Goal: Task Accomplishment & Management: Use online tool/utility

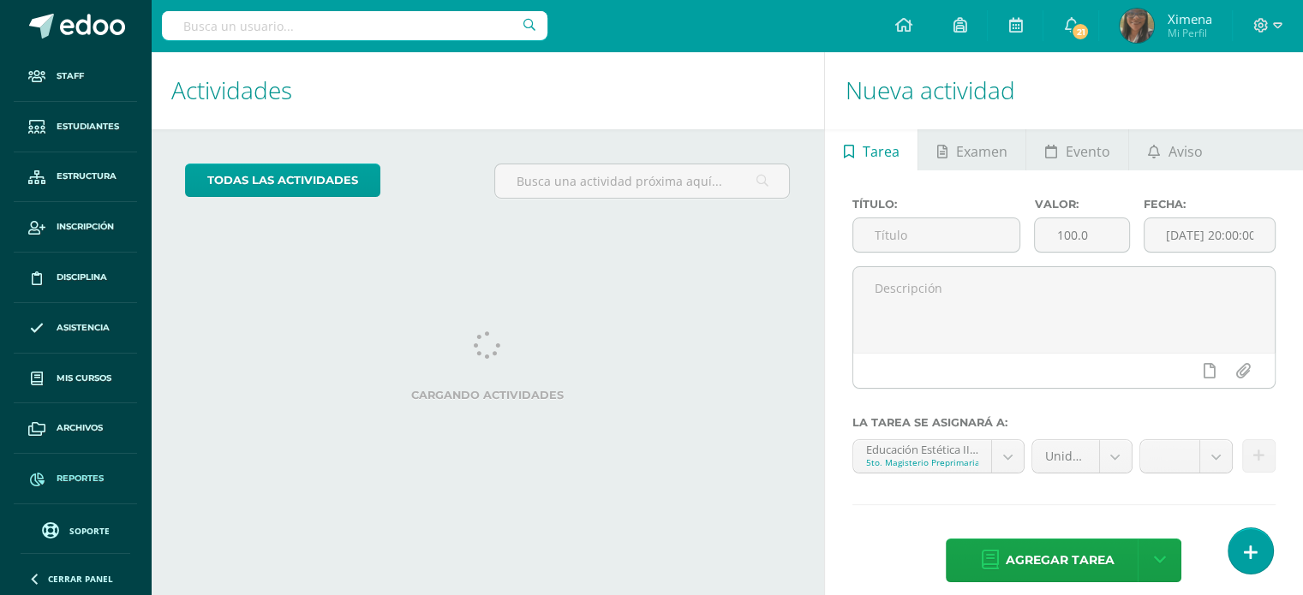
click at [63, 472] on span "Reportes" at bounding box center [80, 479] width 47 height 14
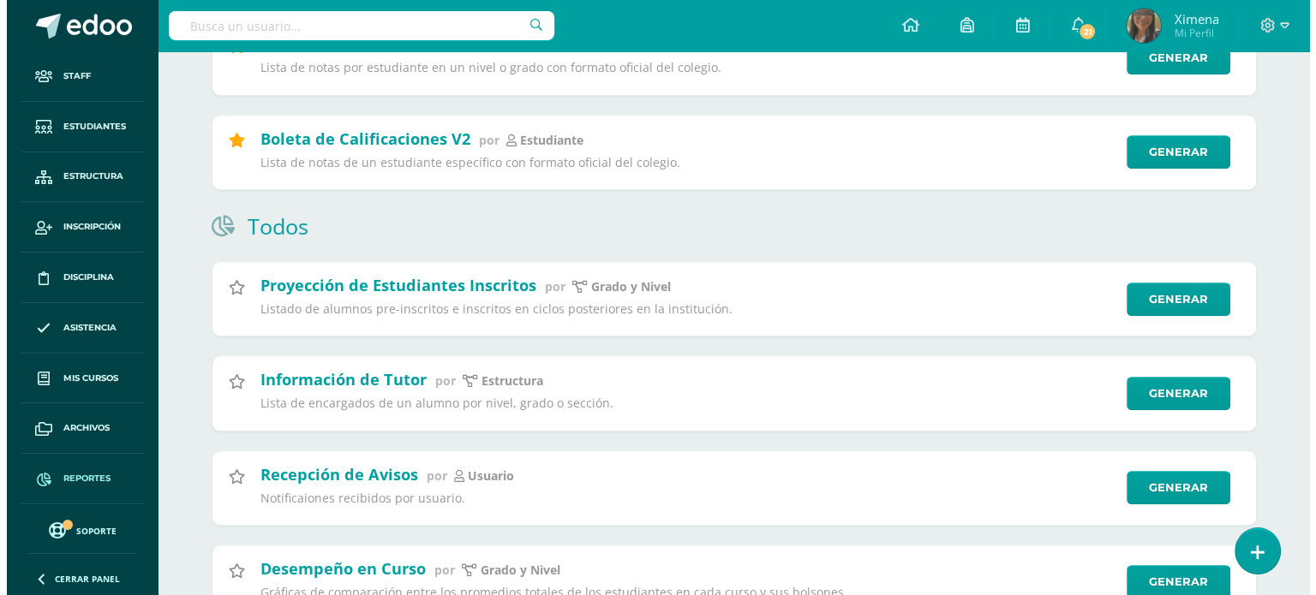
scroll to position [517, 0]
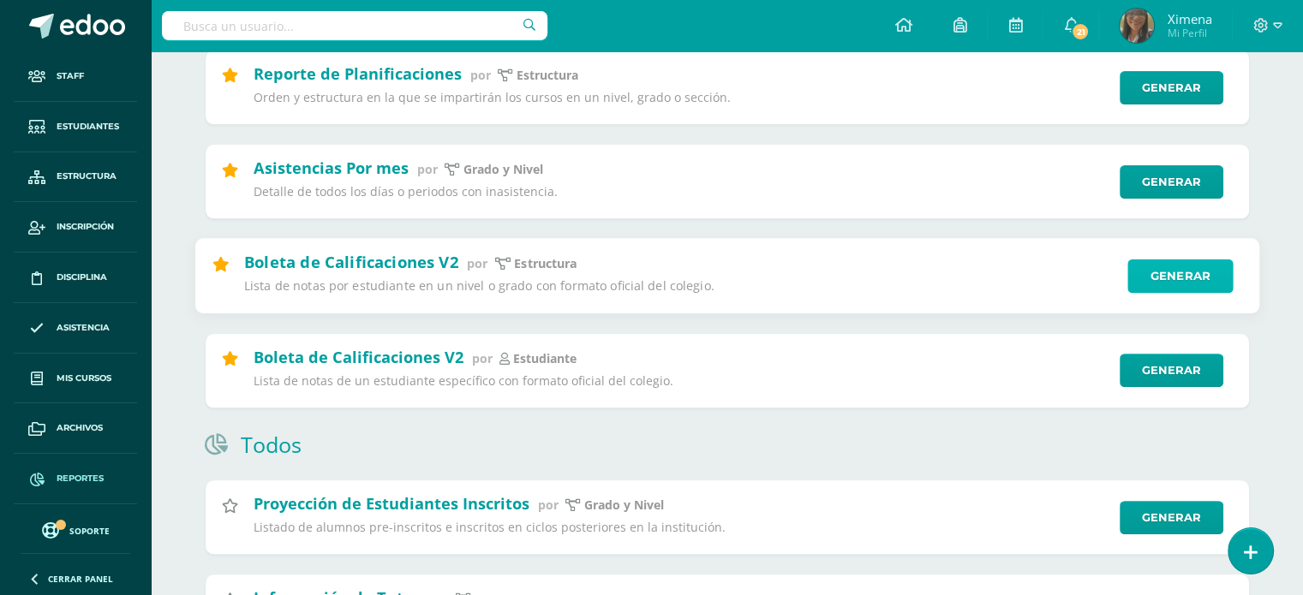
click at [1151, 283] on link "Generar" at bounding box center [1179, 277] width 105 height 34
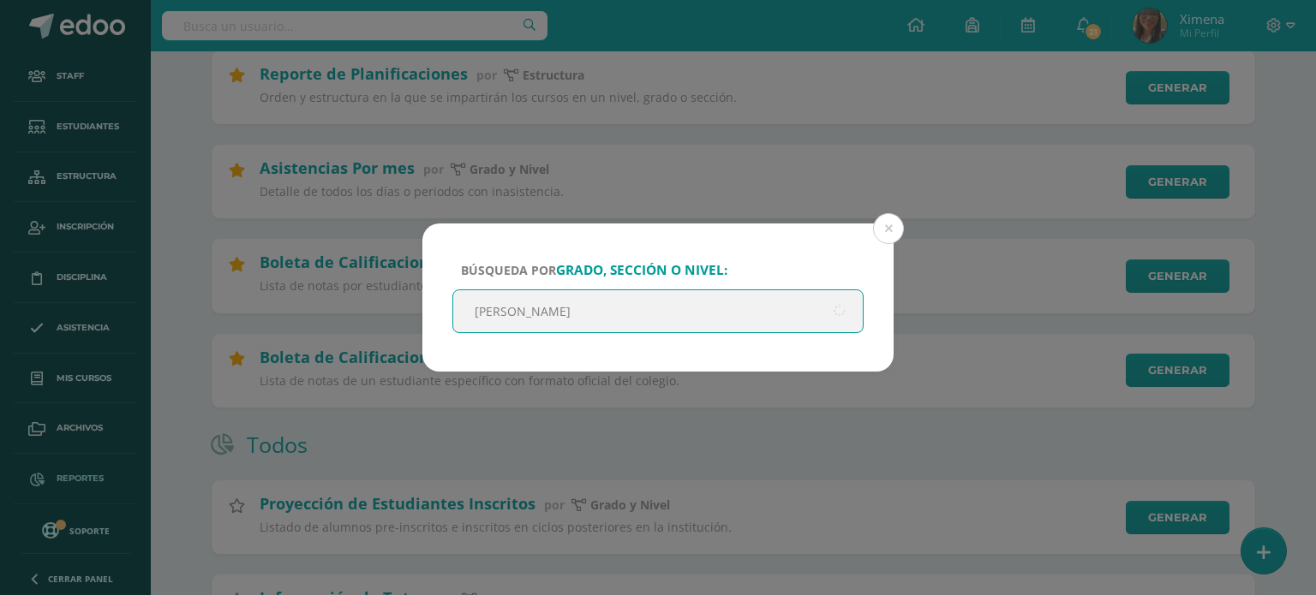
type input "quinto"
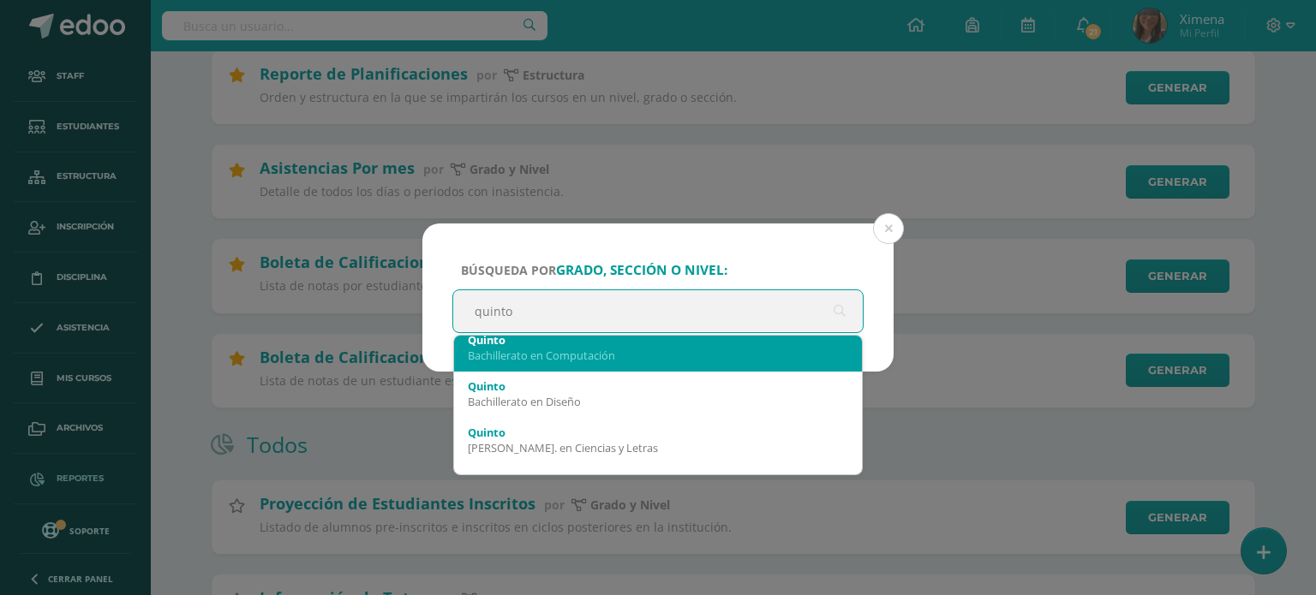
scroll to position [86, 0]
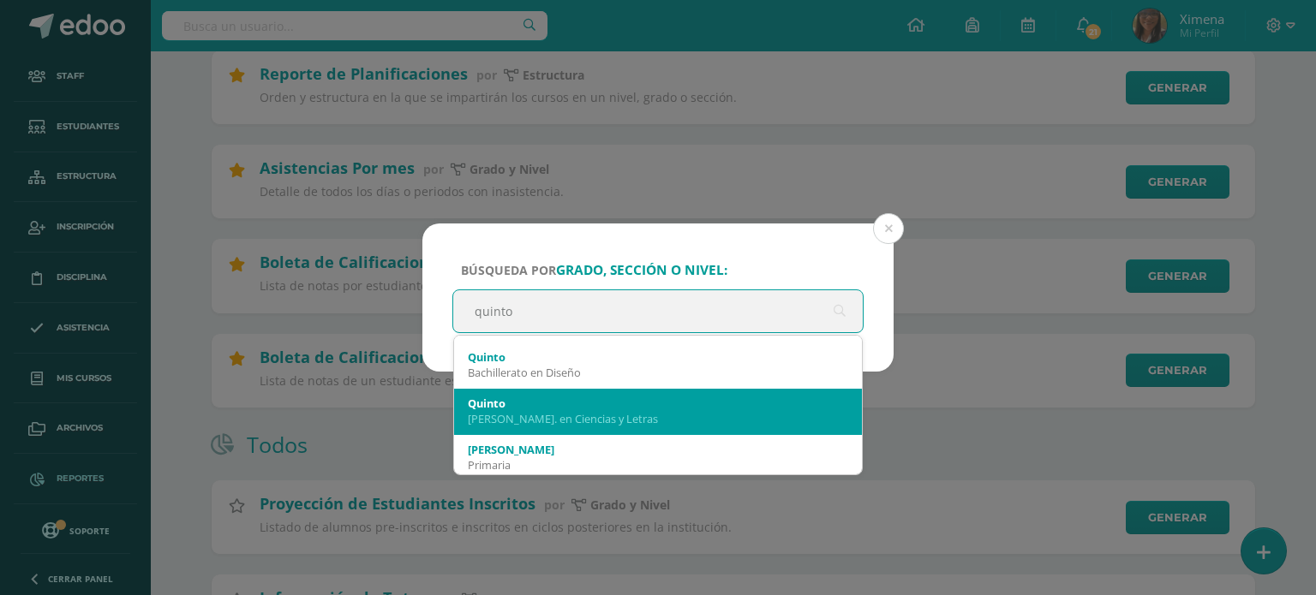
click at [695, 407] on div "Quinto" at bounding box center [658, 403] width 380 height 15
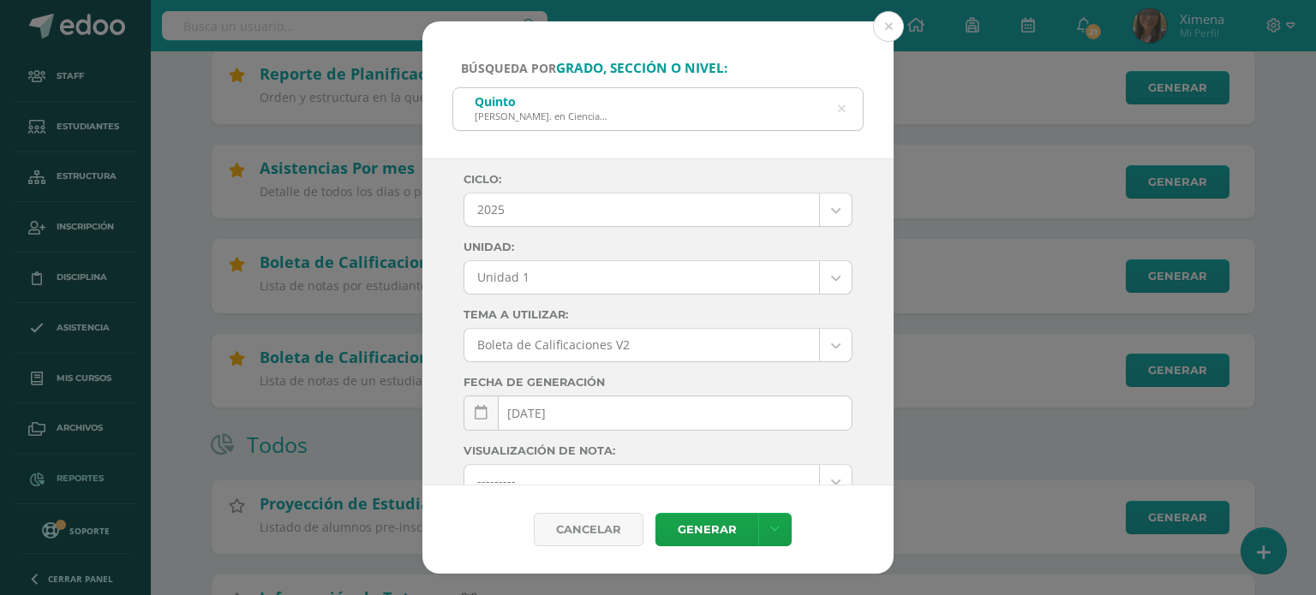
click at [843, 109] on icon at bounding box center [842, 109] width 8 height 44
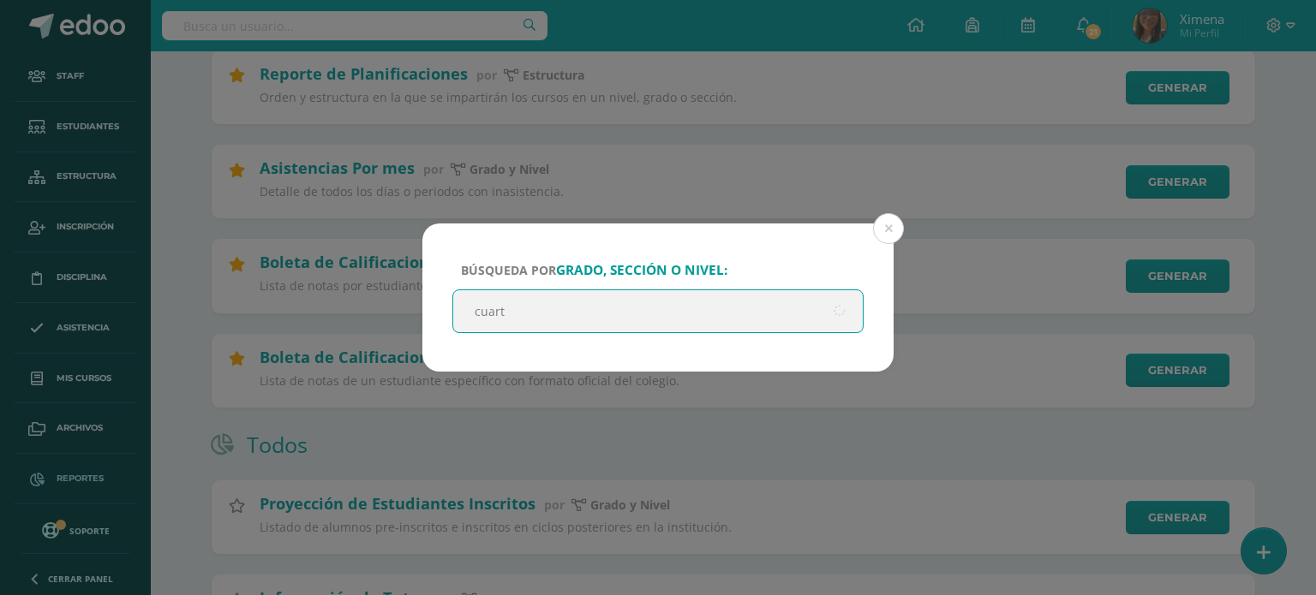
type input "cuarto"
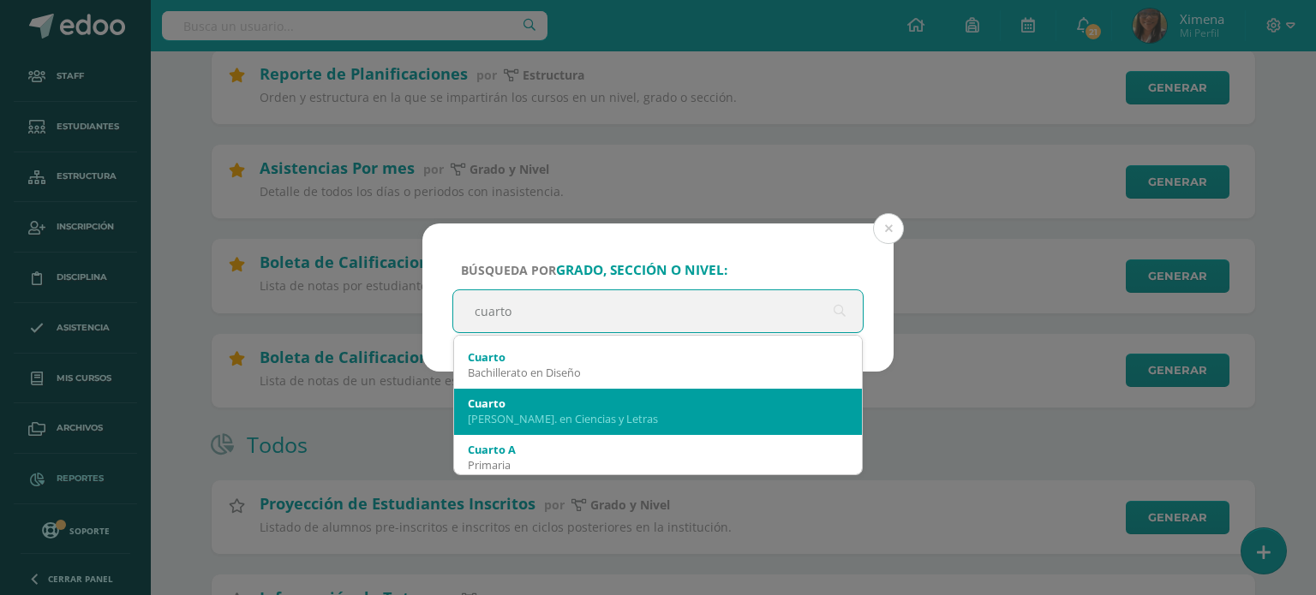
click at [609, 414] on div "Bach. en Ciencias y Letras" at bounding box center [658, 418] width 380 height 15
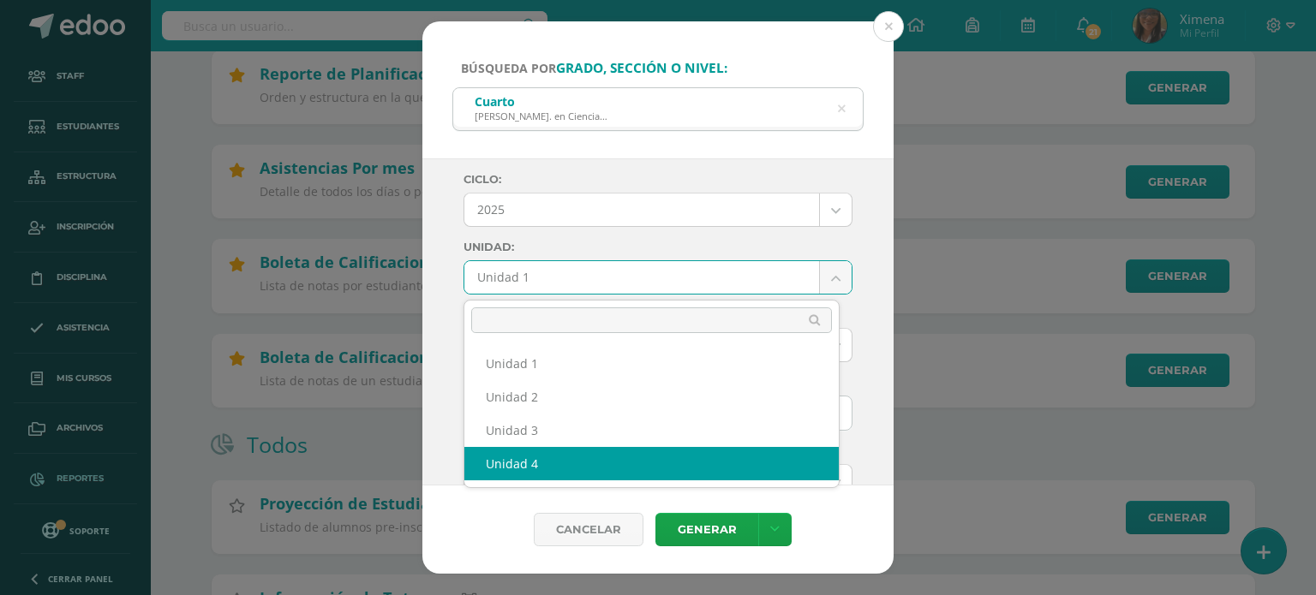
select select "Unidad 4"
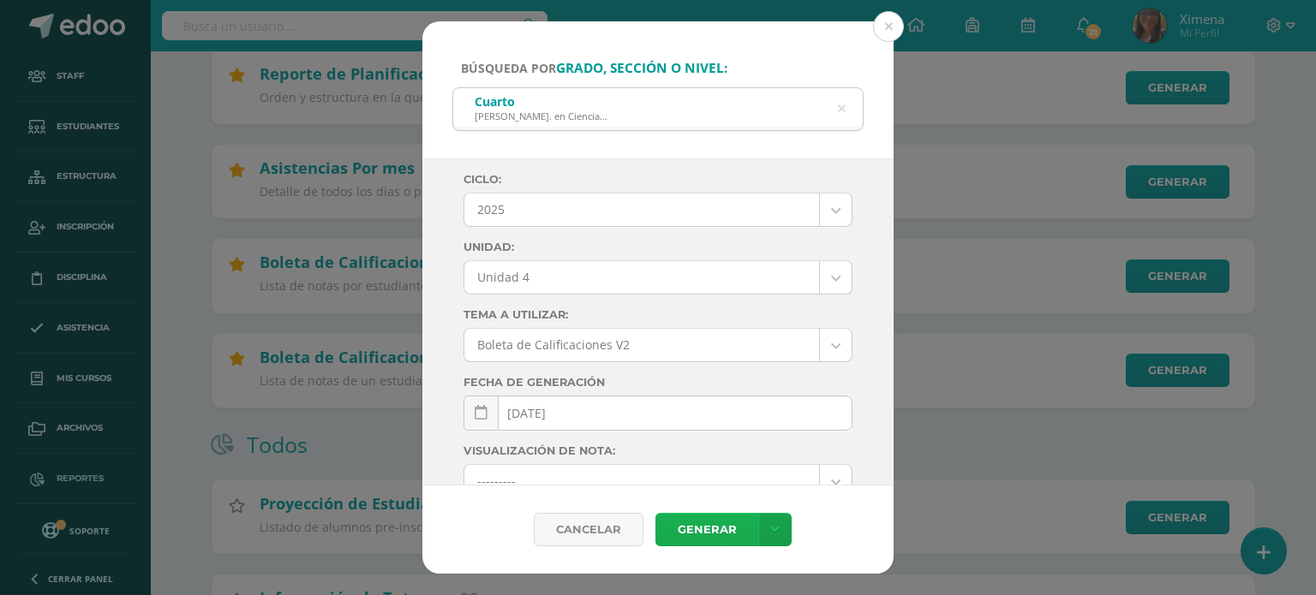
click at [702, 532] on link "Generar" at bounding box center [706, 529] width 103 height 33
click at [843, 110] on icon at bounding box center [841, 110] width 36 height 36
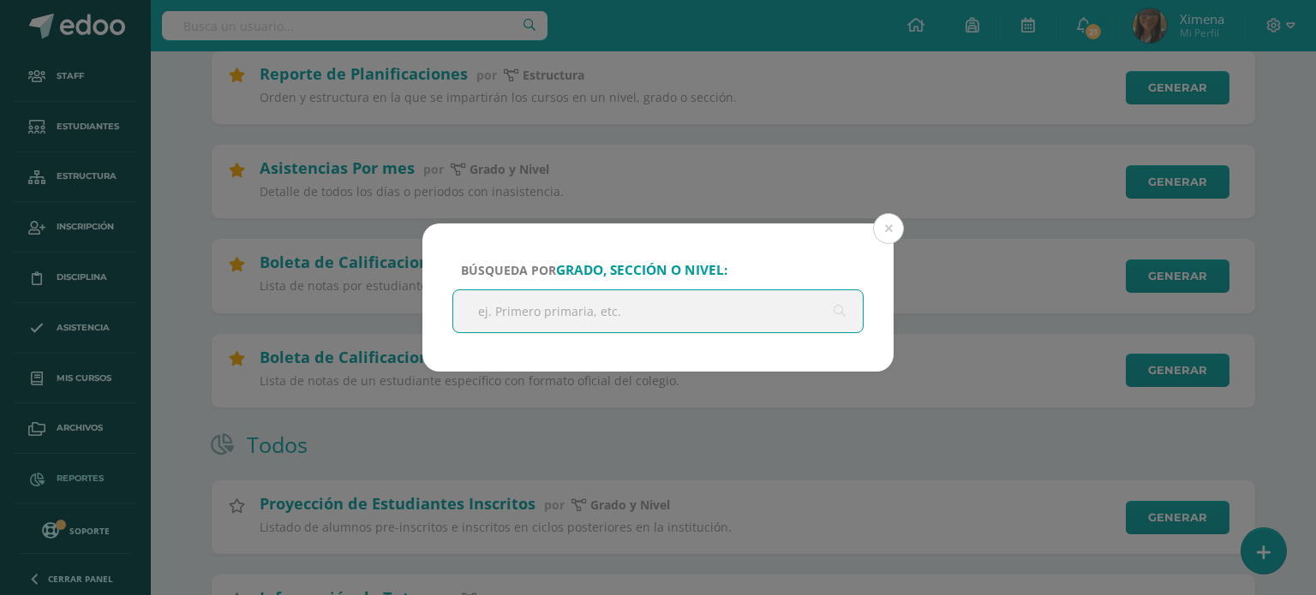
click at [570, 311] on input "text" at bounding box center [657, 311] width 409 height 42
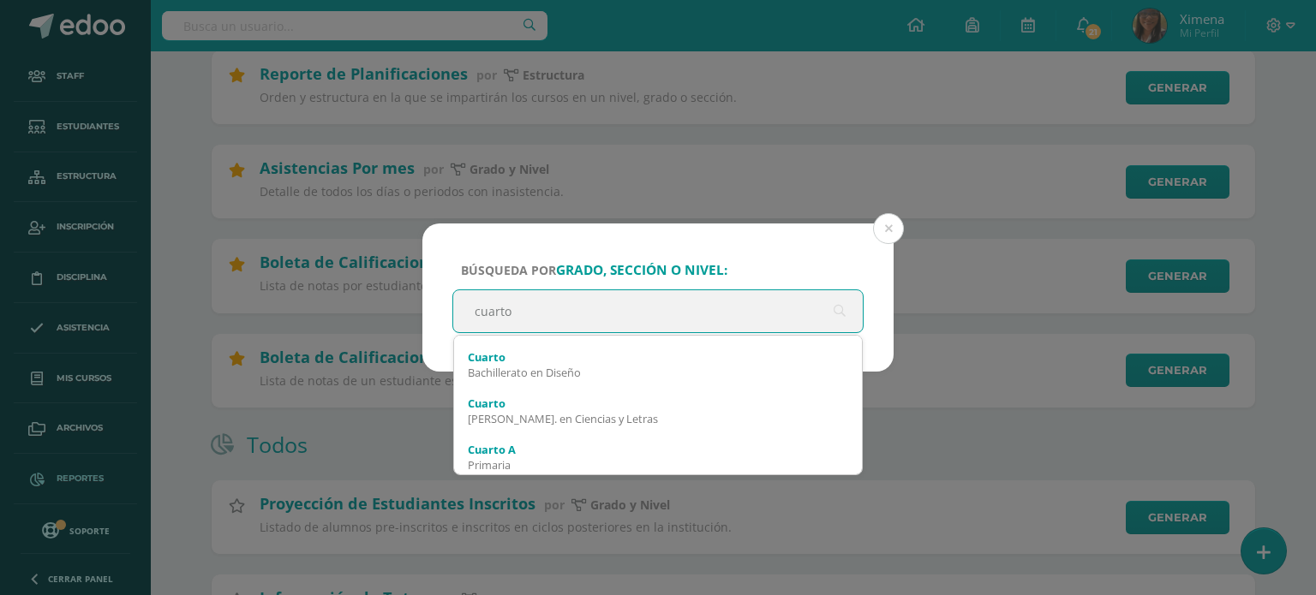
type input "cuarto"
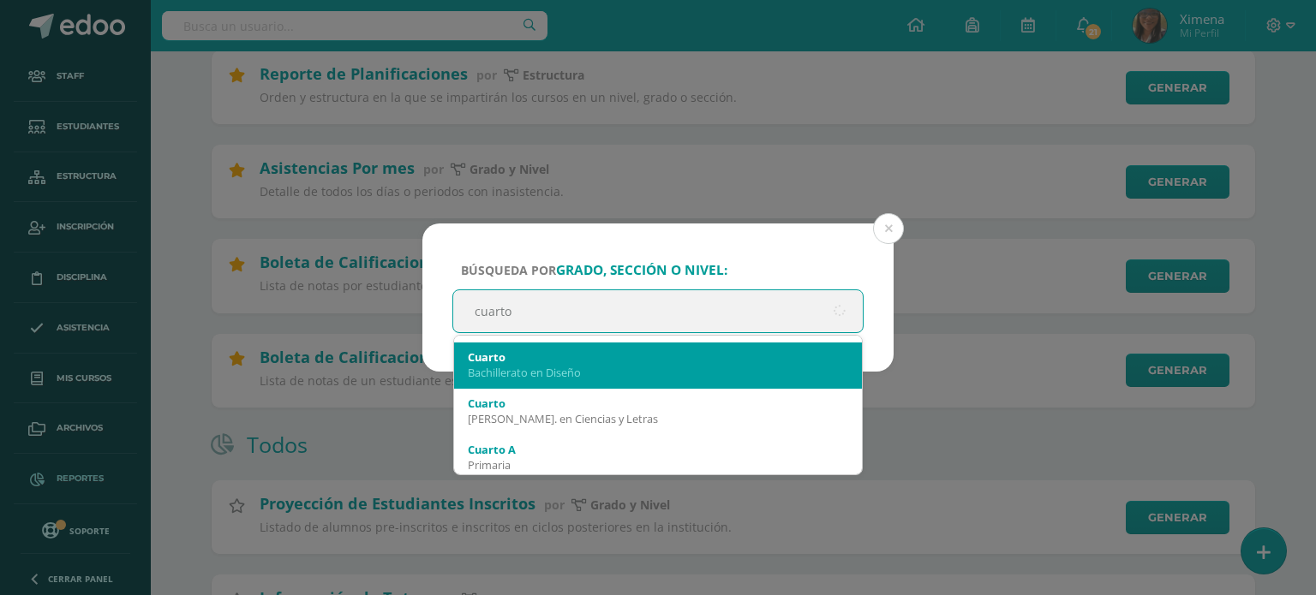
click at [582, 373] on div "Bachillerato en Diseño" at bounding box center [658, 372] width 380 height 15
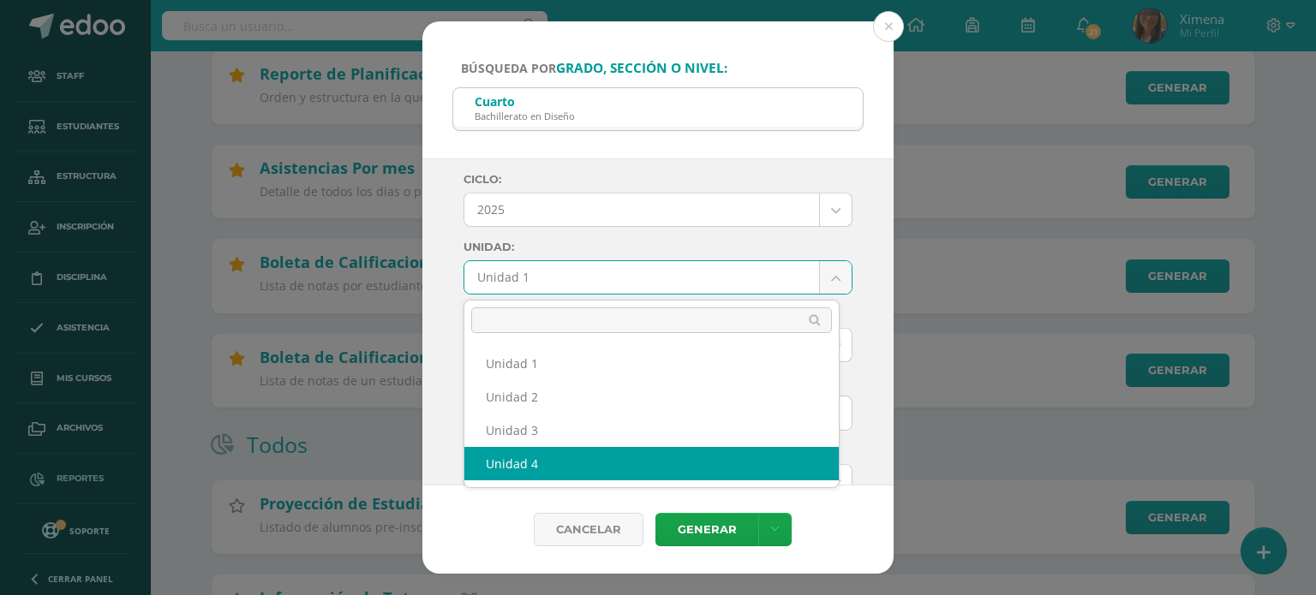
select select "Unidad 4"
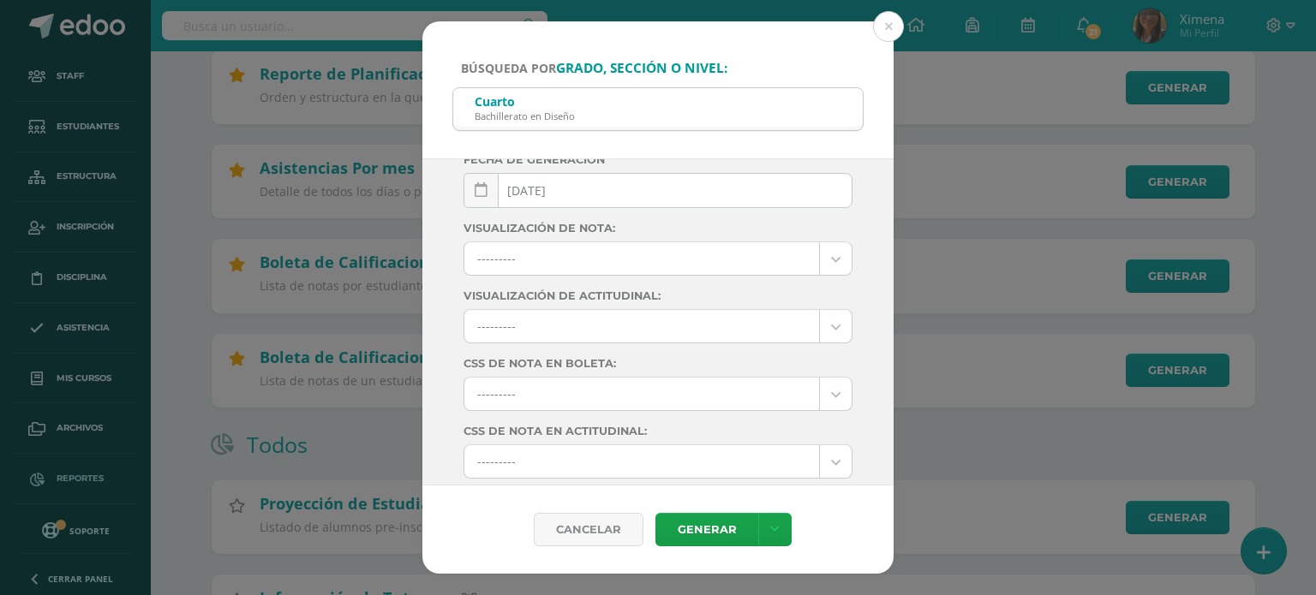
scroll to position [275, 0]
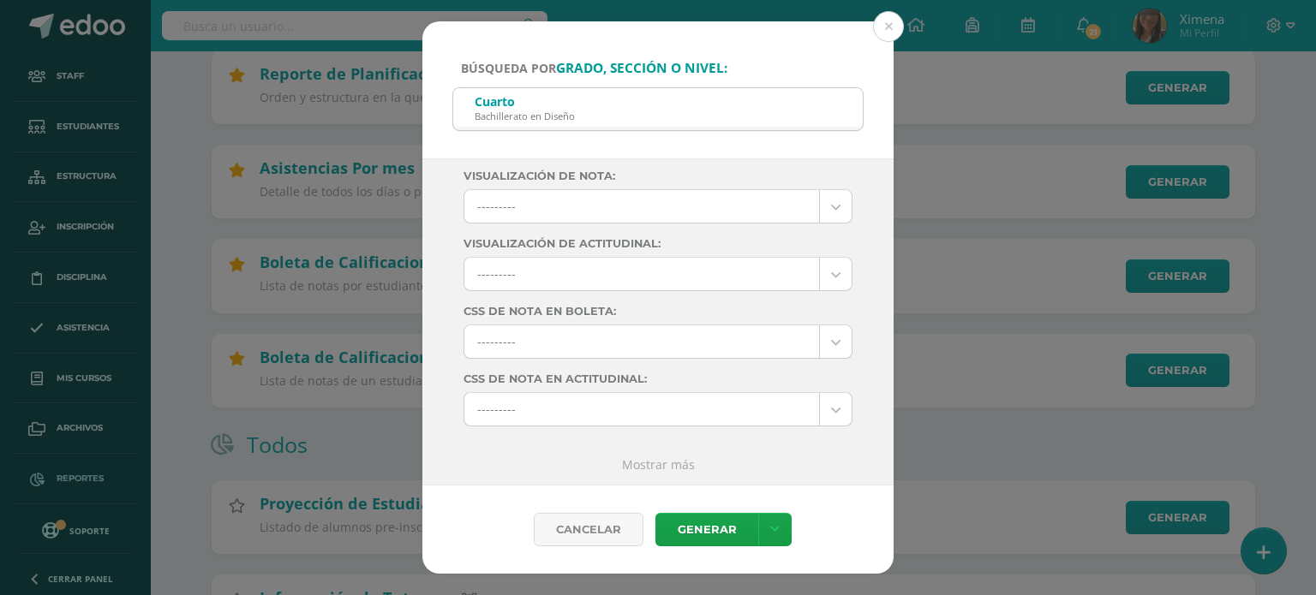
click at [643, 467] on link "Mostrar más" at bounding box center [658, 464] width 73 height 16
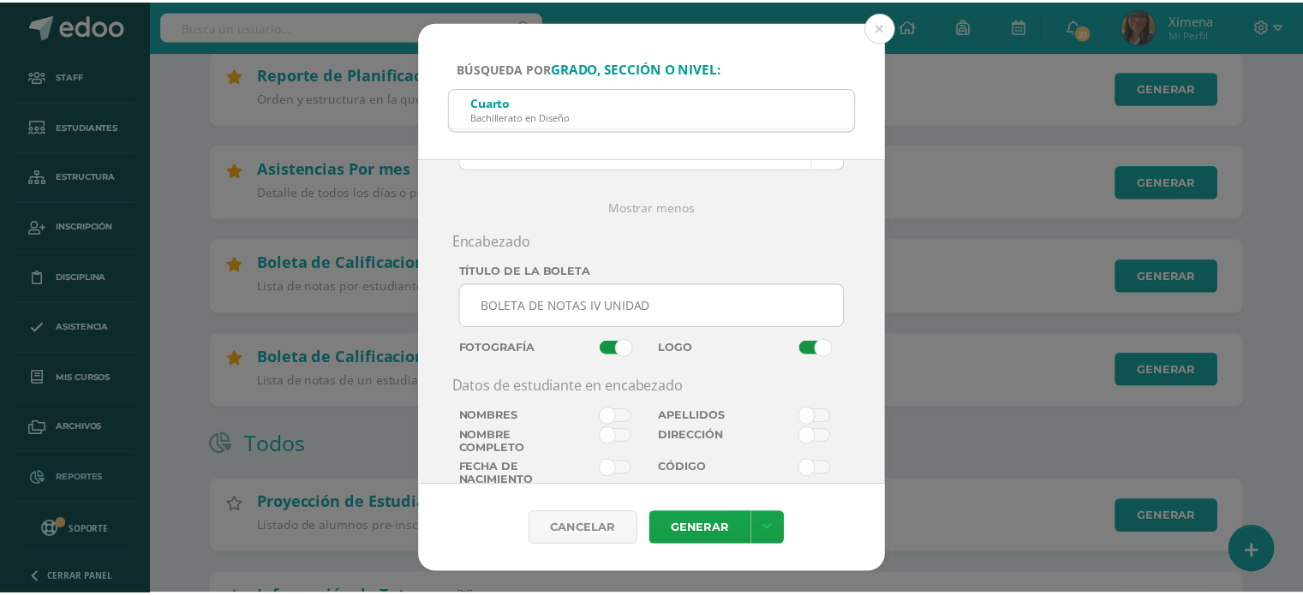
scroll to position [874, 0]
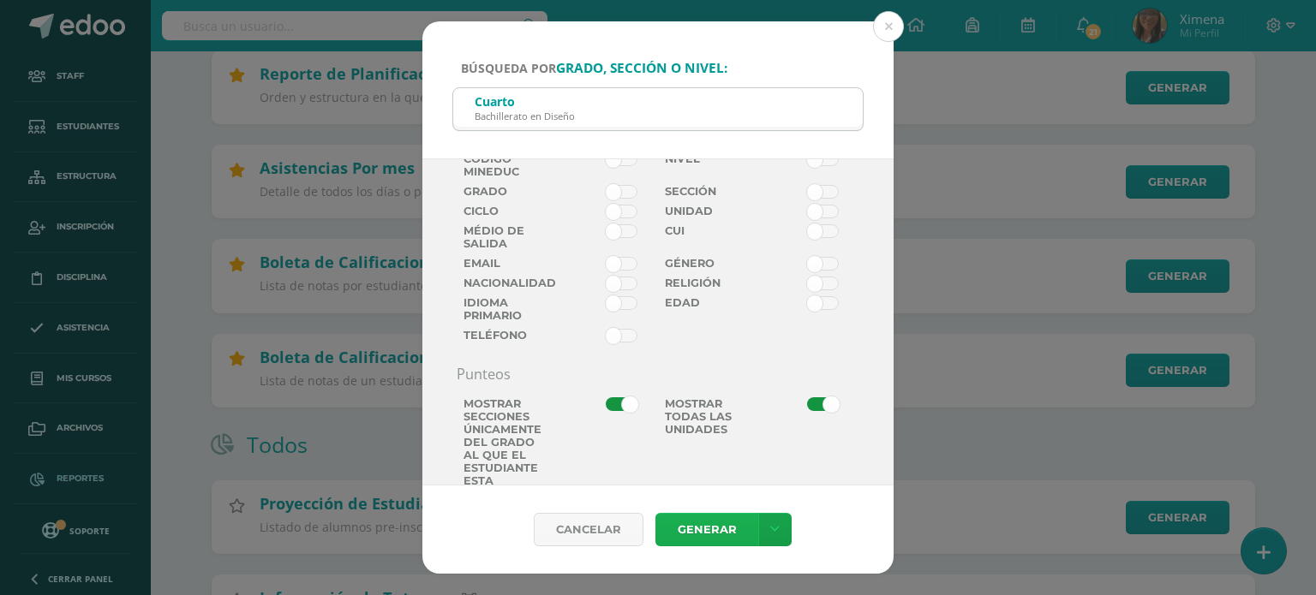
click at [711, 540] on link "Generar" at bounding box center [706, 529] width 103 height 33
click at [892, 19] on button at bounding box center [888, 26] width 31 height 31
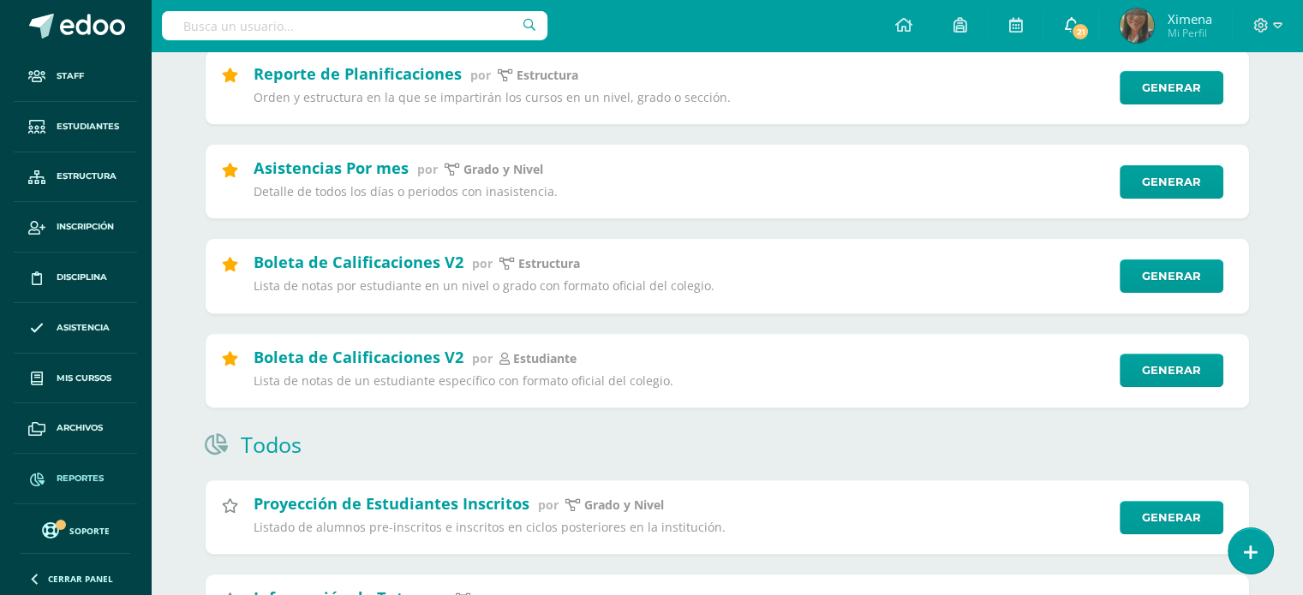
click at [1077, 27] on span "21" at bounding box center [1080, 31] width 19 height 19
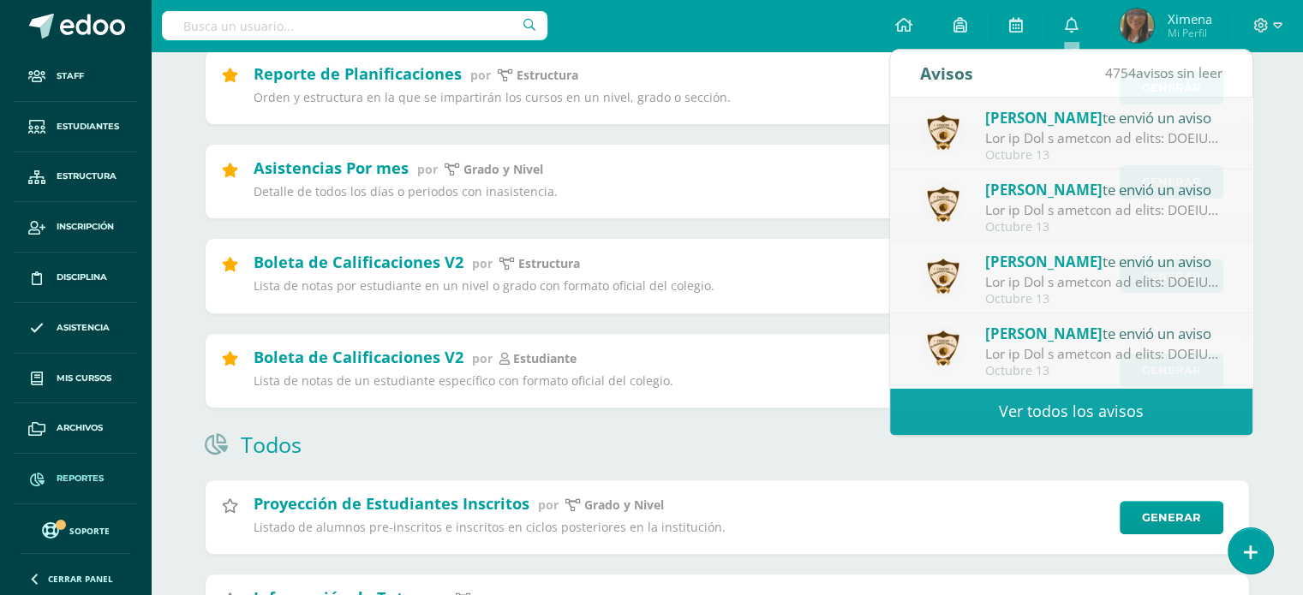
drag, startPoint x: 679, startPoint y: 57, endPoint x: 600, endPoint y: 3, distance: 96.2
